Goal: Use online tool/utility: Utilize a website feature to perform a specific function

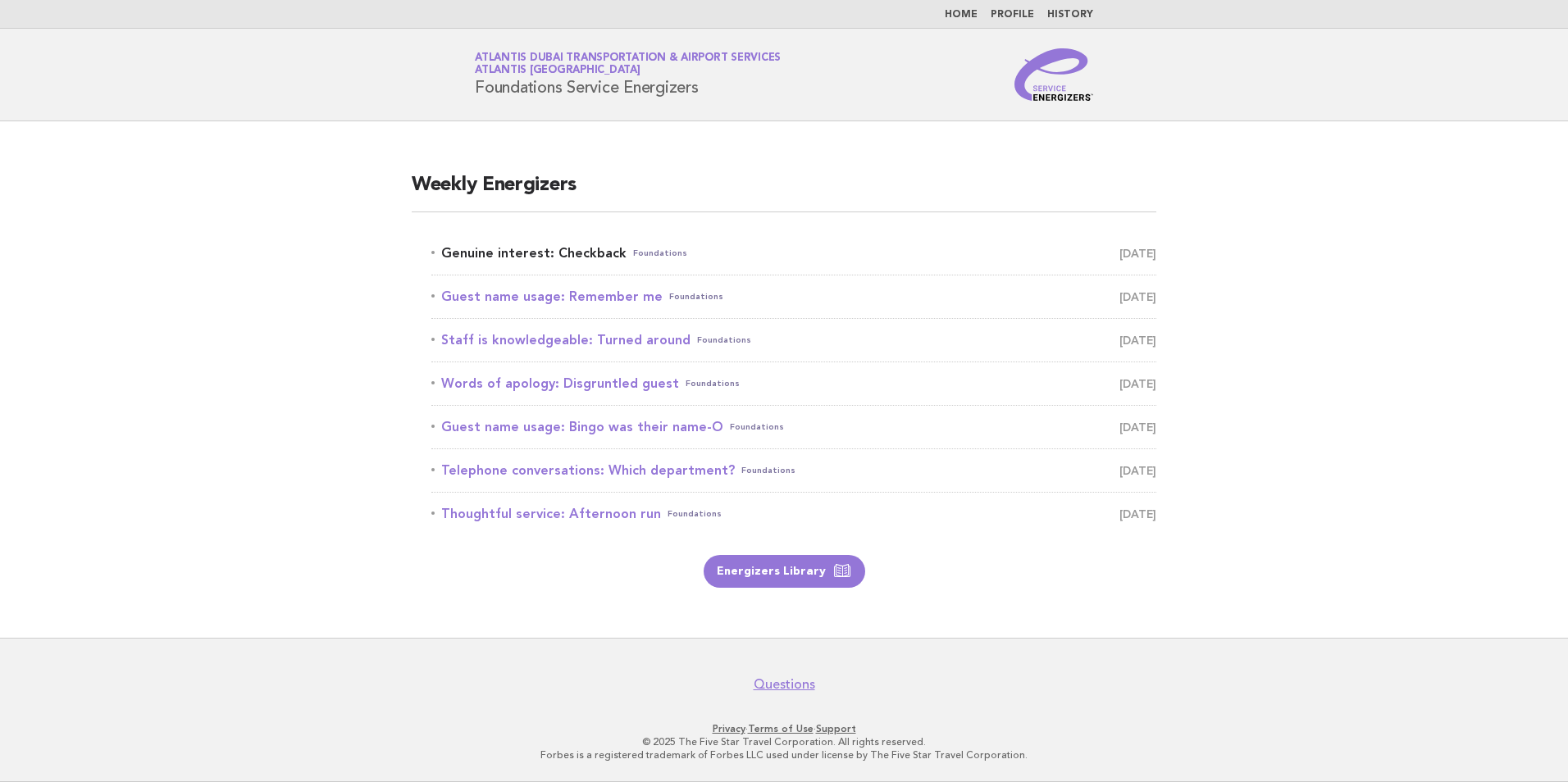
click at [576, 253] on link "Genuine interest: Checkback Foundations October 8" at bounding box center [793, 253] width 725 height 23
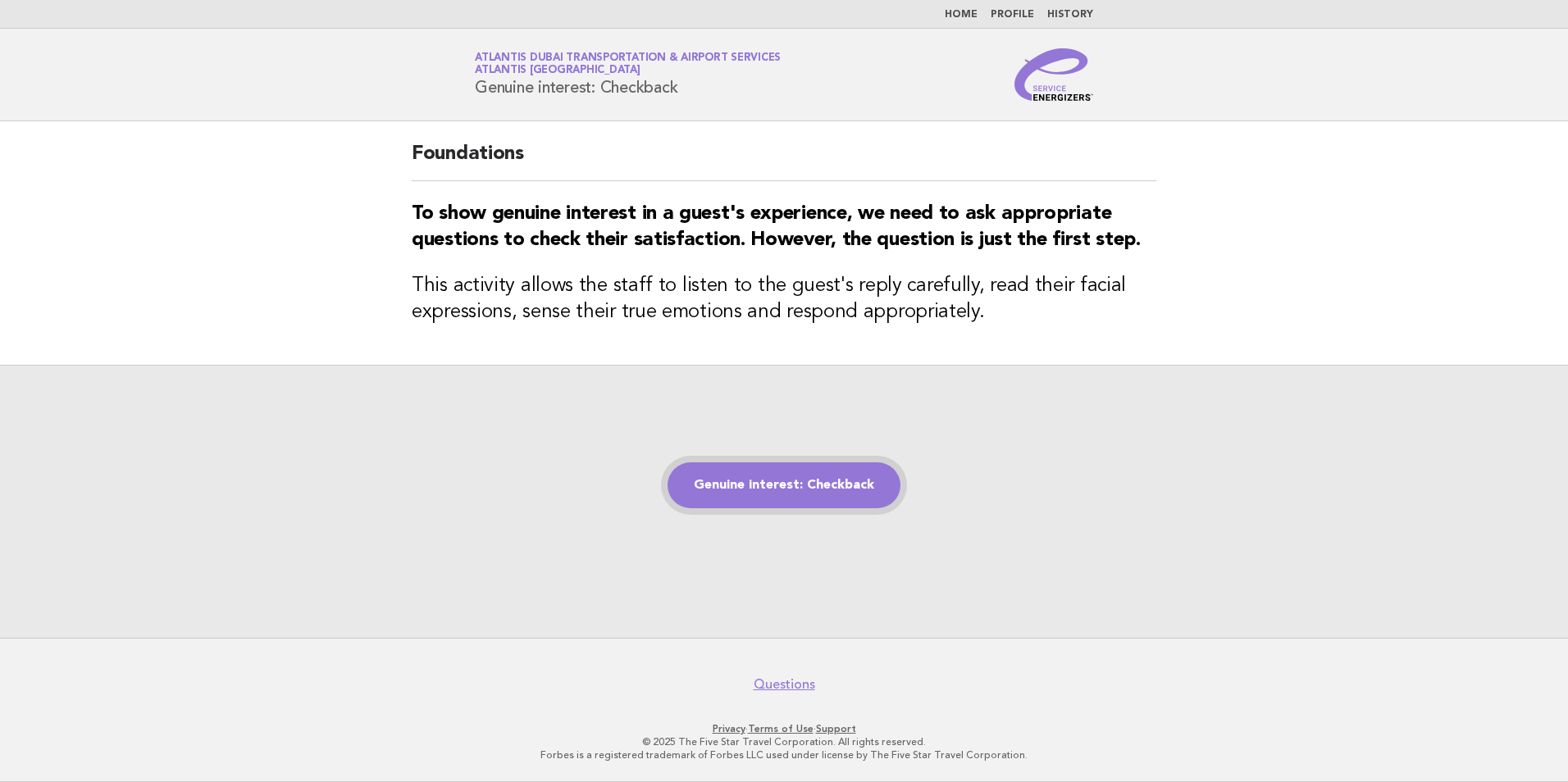
click at [842, 489] on link "Genuine interest: Checkback" at bounding box center [784, 485] width 233 height 45
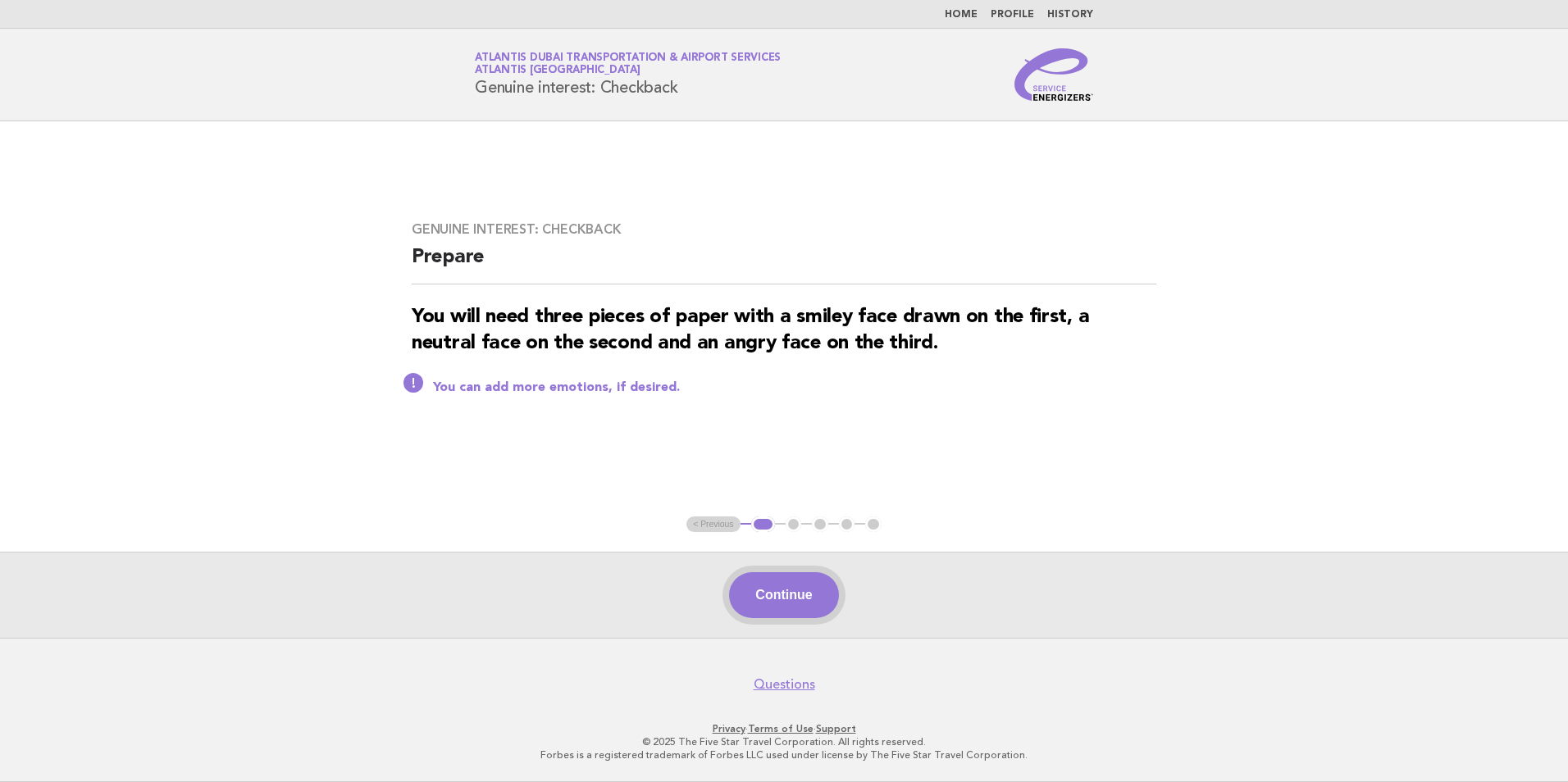
click at [799, 585] on button "Continue" at bounding box center [783, 595] width 109 height 45
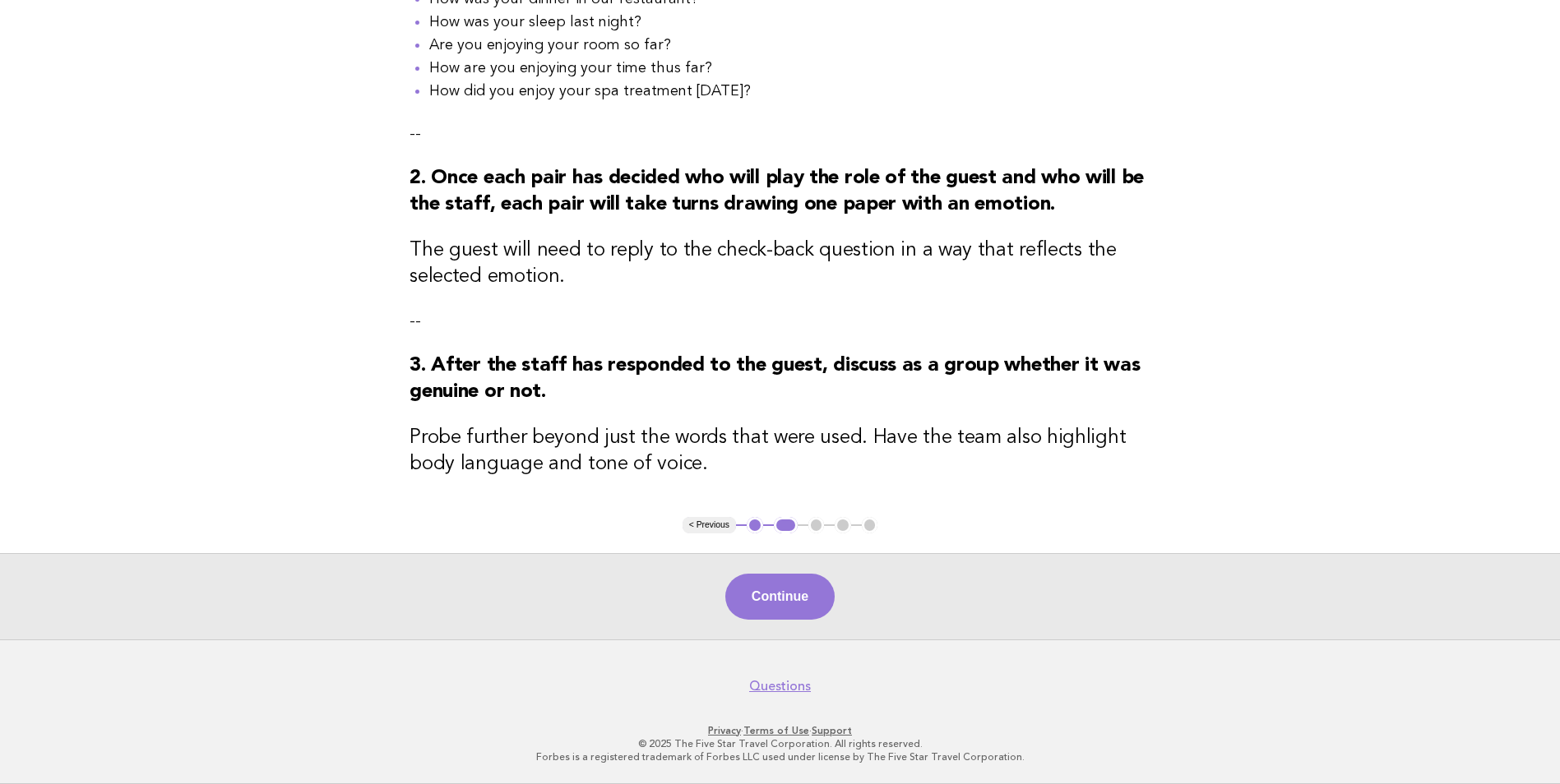
click at [831, 585] on button "Continue" at bounding box center [779, 596] width 109 height 46
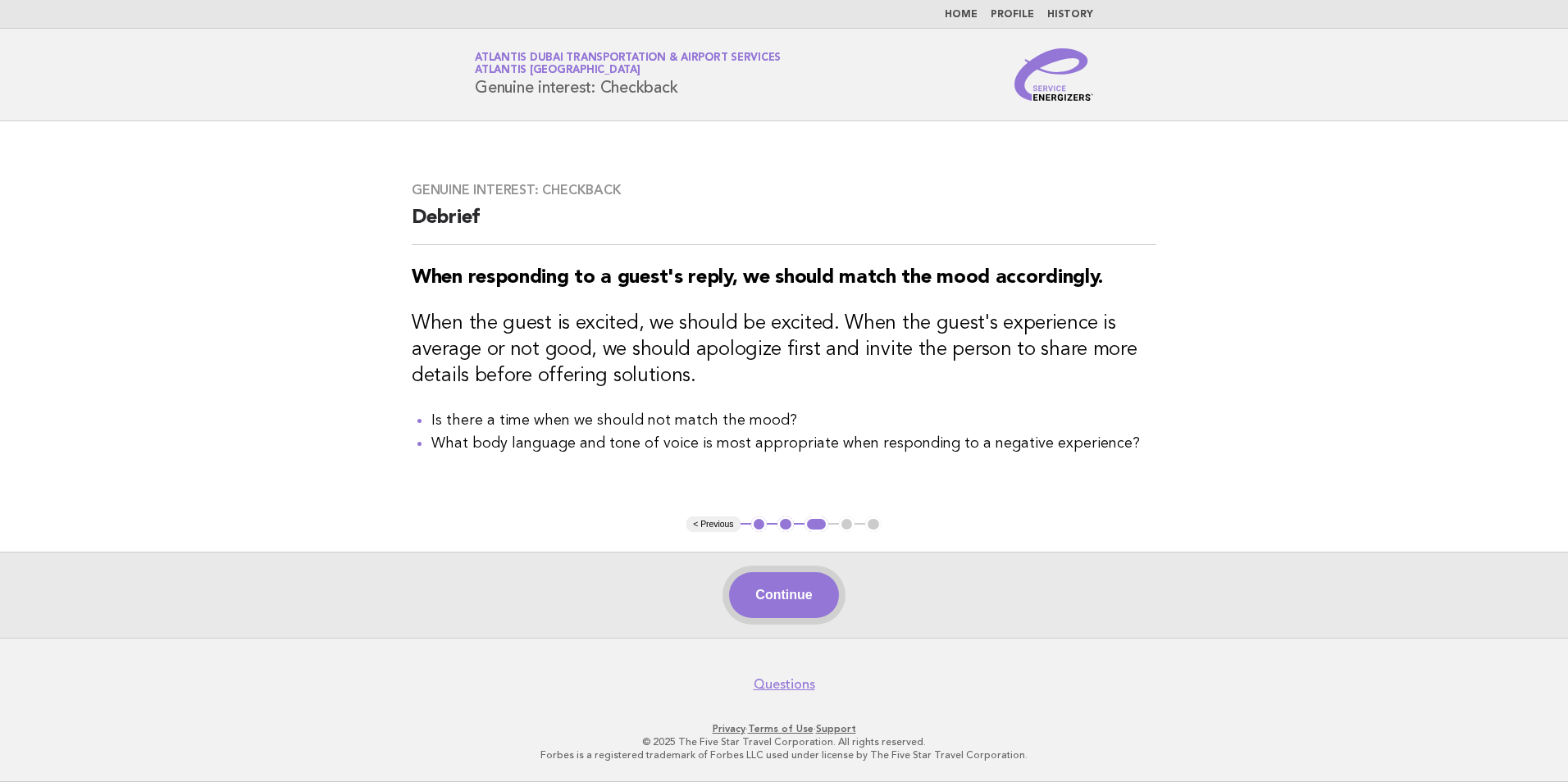
click at [796, 588] on button "Continue" at bounding box center [783, 595] width 109 height 45
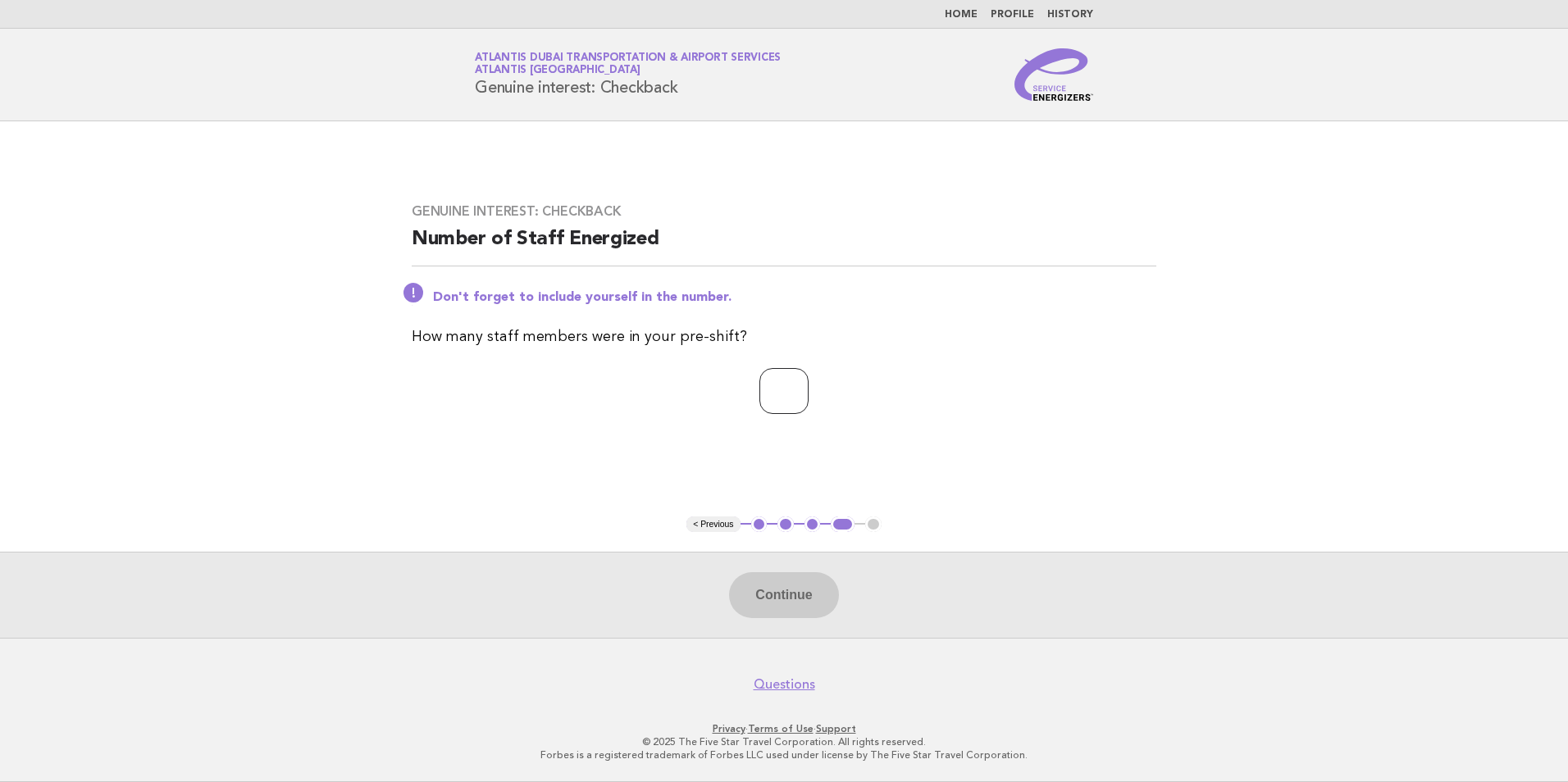
click at [771, 412] on input "number" at bounding box center [783, 391] width 49 height 45
type input "**"
click at [802, 603] on button "Continue" at bounding box center [783, 595] width 109 height 45
